Goal: Transaction & Acquisition: Purchase product/service

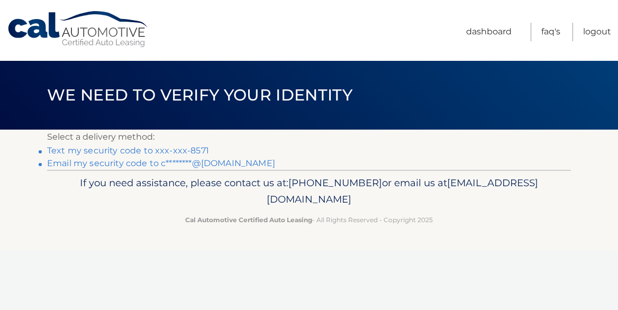
click at [98, 152] on link "Text my security code to xxx-xxx-8571" at bounding box center [128, 151] width 162 height 10
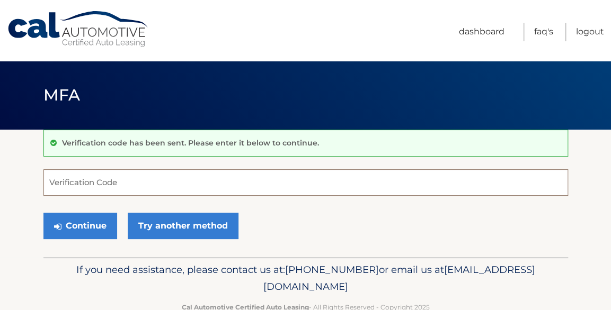
click at [100, 188] on input "Verification Code" at bounding box center [305, 182] width 524 height 26
type input "660512"
click at [43, 213] on button "Continue" at bounding box center [80, 226] width 74 height 26
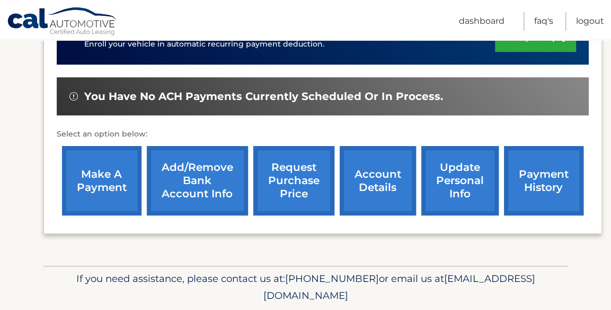
scroll to position [345, 0]
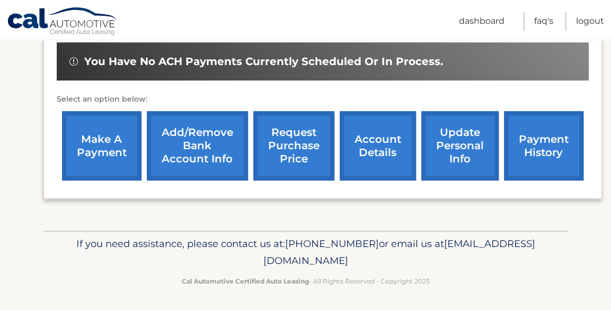
click at [129, 156] on link "make a payment" at bounding box center [101, 145] width 79 height 69
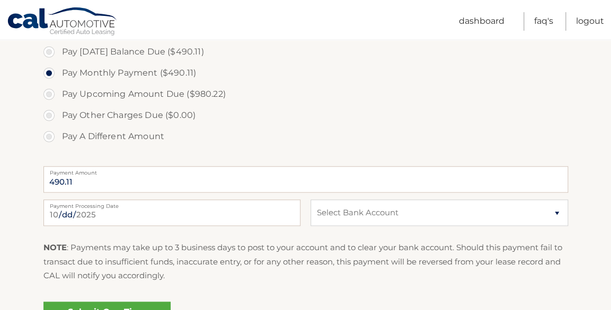
scroll to position [381, 0]
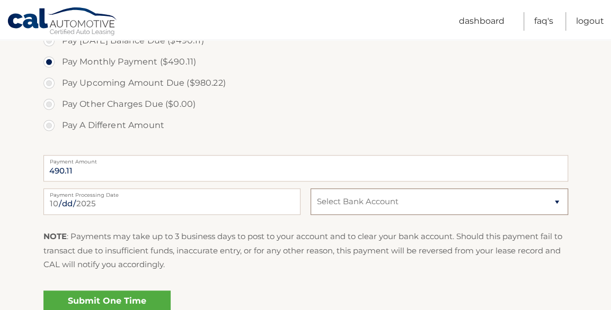
click at [417, 199] on select "Select Bank Account Checking JPMORGAN CHASE BANK, NA *****9908 Checking PUBLIC …" at bounding box center [438, 202] width 257 height 26
select select "YzQ2YWI1MjktOGY0ZS00M2I0LWE1M2MtNGRjNDc5ODRhNGZk"
click at [310, 189] on select "Select Bank Account Checking JPMORGAN CHASE BANK, NA *****9908 Checking PUBLIC …" at bounding box center [438, 202] width 257 height 26
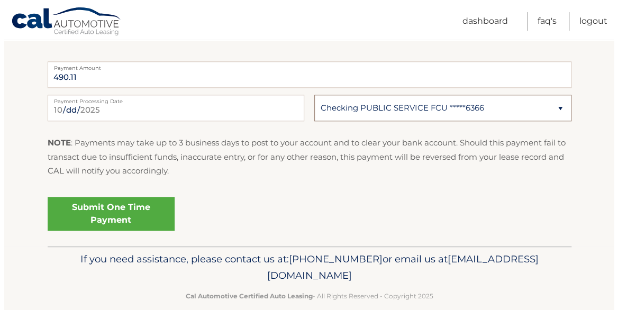
scroll to position [477, 0]
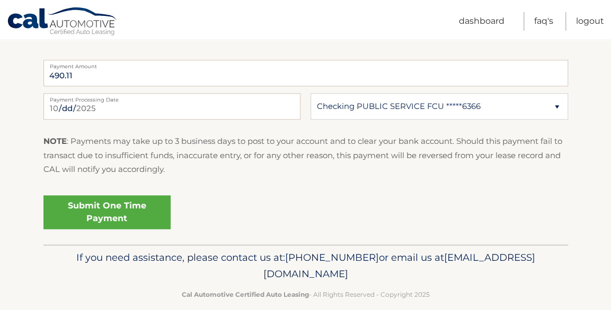
click at [139, 214] on link "Submit One Time Payment" at bounding box center [106, 212] width 127 height 34
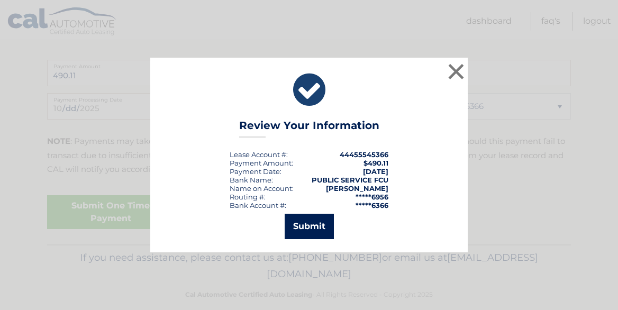
click at [308, 236] on button "Submit" at bounding box center [309, 226] width 49 height 25
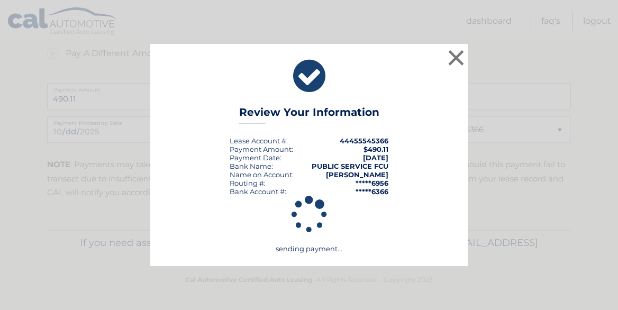
scroll to position [453, 0]
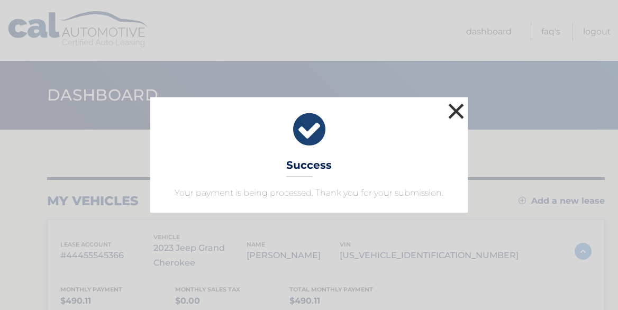
click at [458, 106] on button "×" at bounding box center [456, 111] width 21 height 21
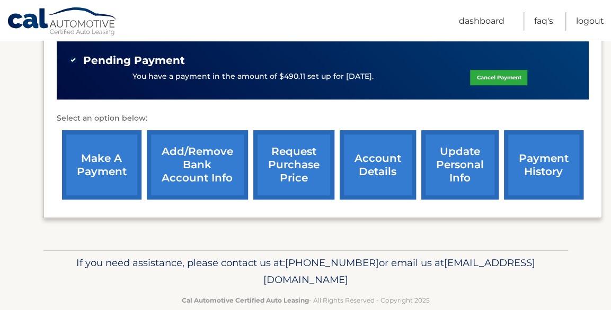
scroll to position [365, 0]
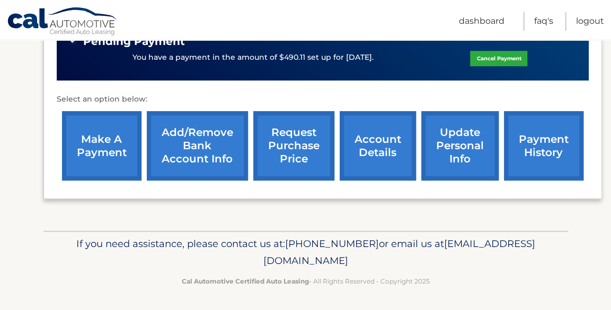
click at [514, 163] on link "payment history" at bounding box center [543, 145] width 79 height 69
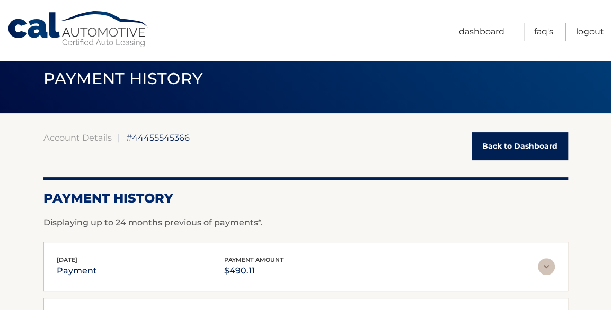
scroll to position [75, 0]
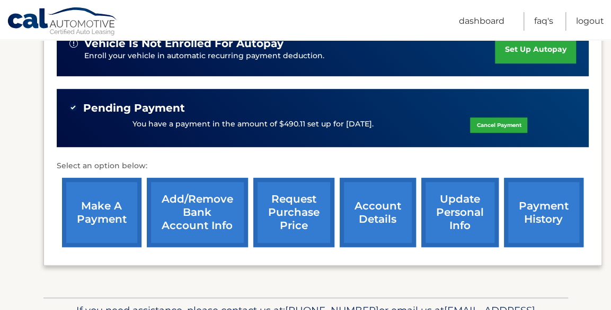
scroll to position [300, 0]
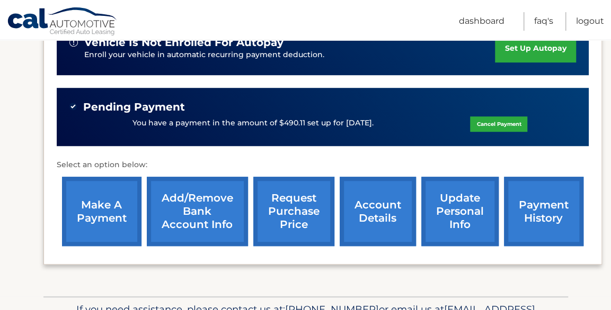
click at [521, 216] on link "payment history" at bounding box center [543, 211] width 79 height 69
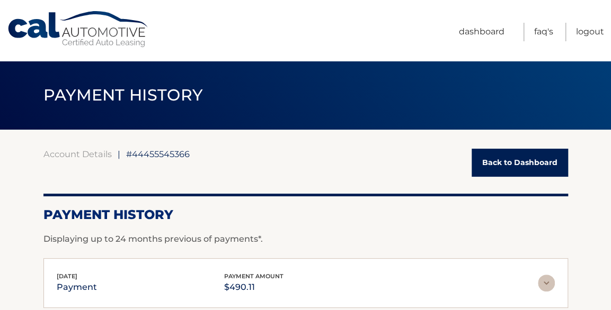
click at [513, 165] on link "Back to Dashboard" at bounding box center [519, 163] width 96 height 28
